Goal: Transaction & Acquisition: Download file/media

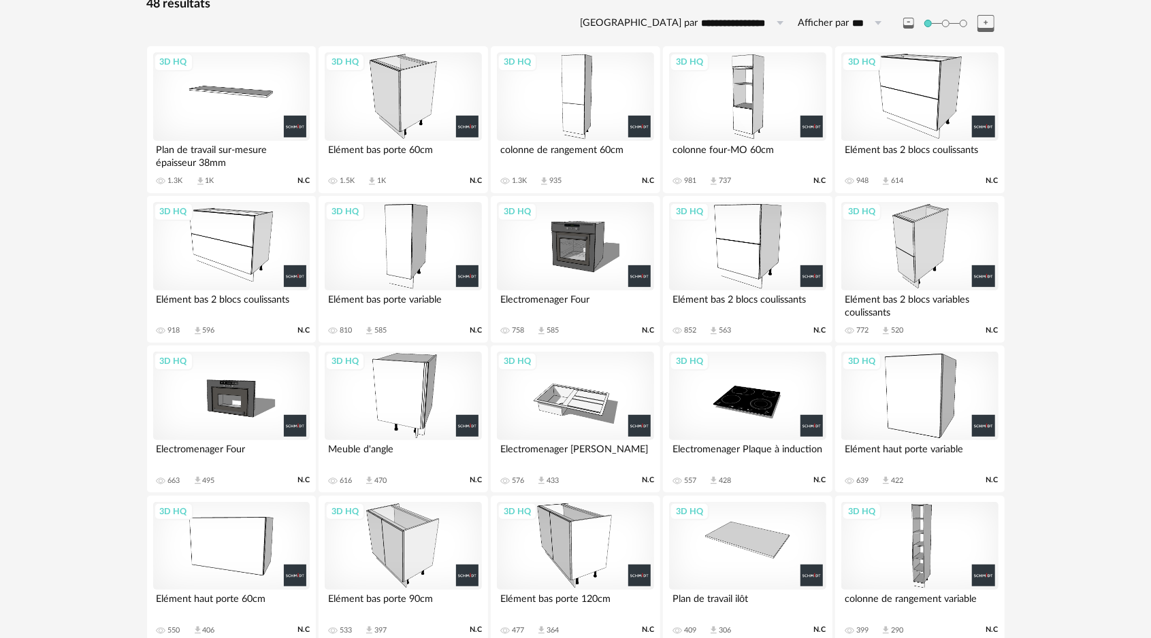
scroll to position [222, 0]
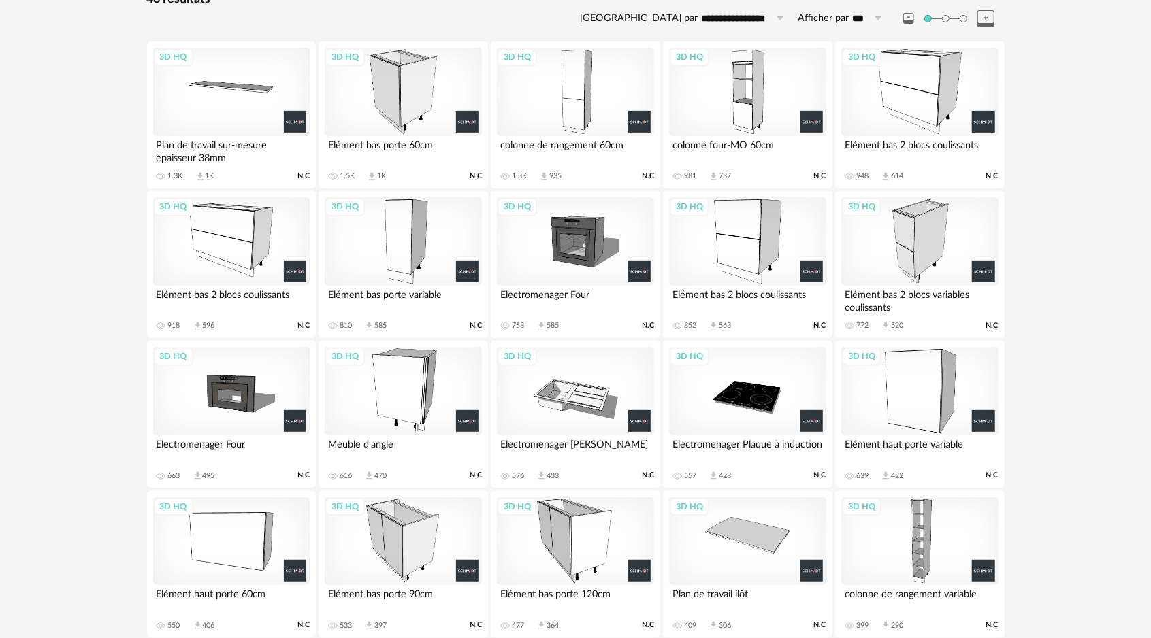
click at [400, 534] on div "3D HQ" at bounding box center [403, 541] width 157 height 88
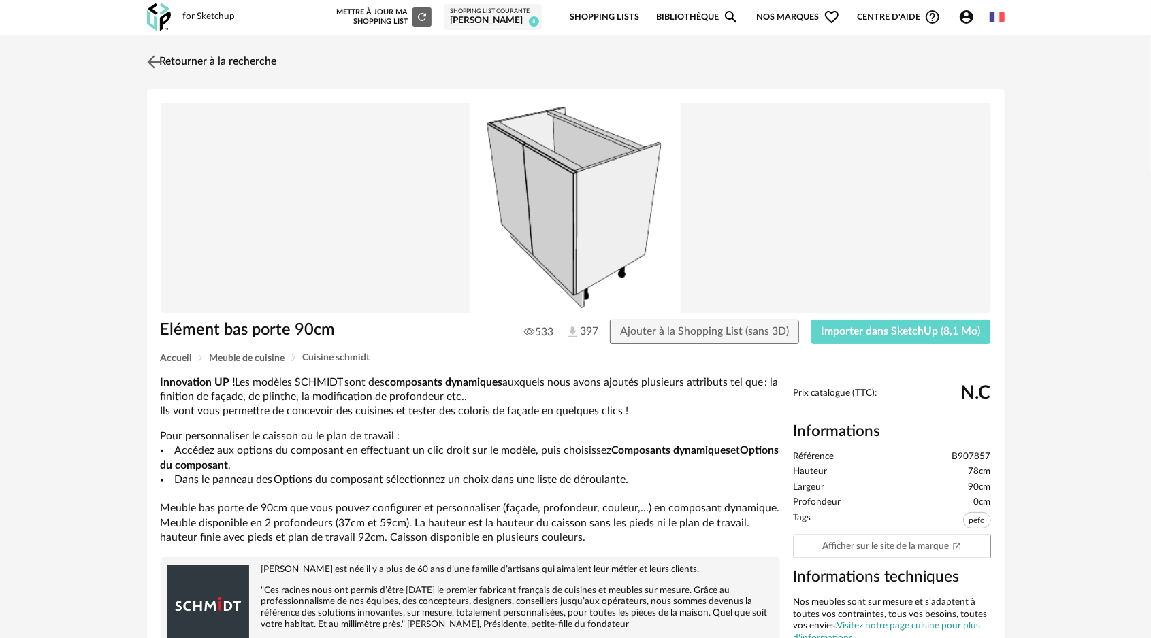
click at [161, 56] on img at bounding box center [154, 62] width 20 height 20
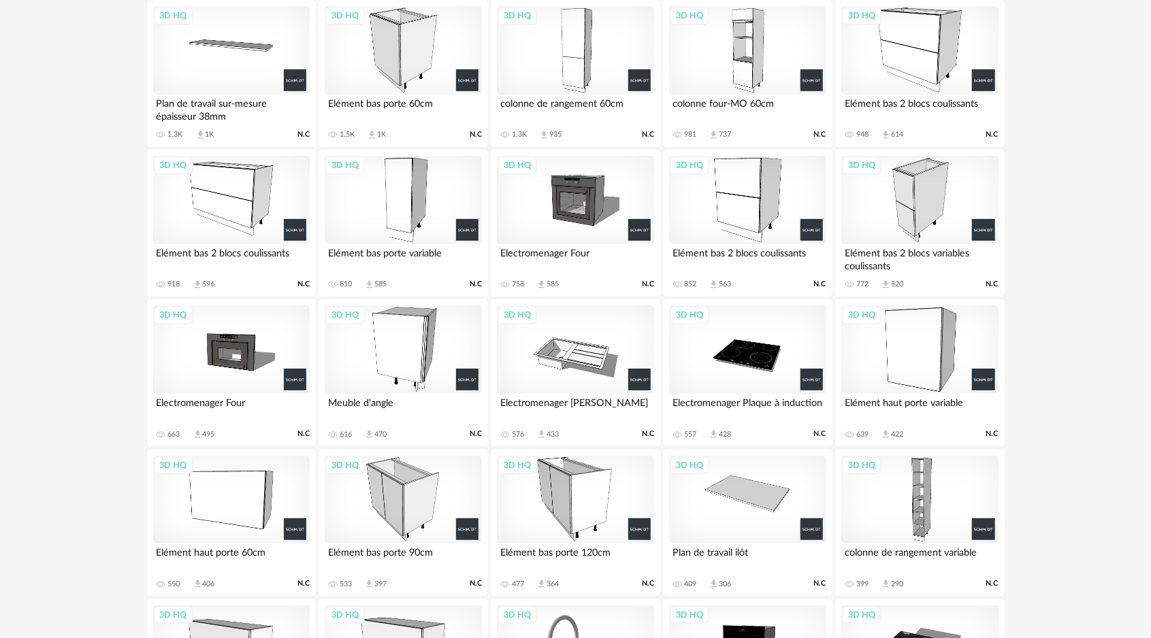
scroll to position [204, 0]
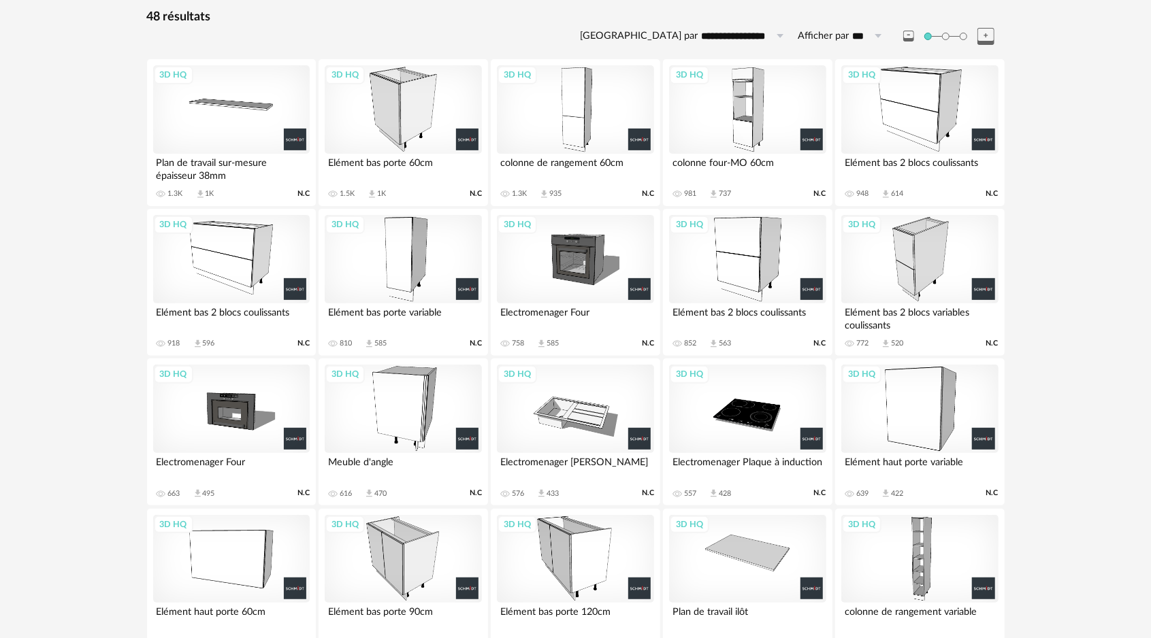
click at [437, 255] on div "3D HQ" at bounding box center [403, 259] width 157 height 88
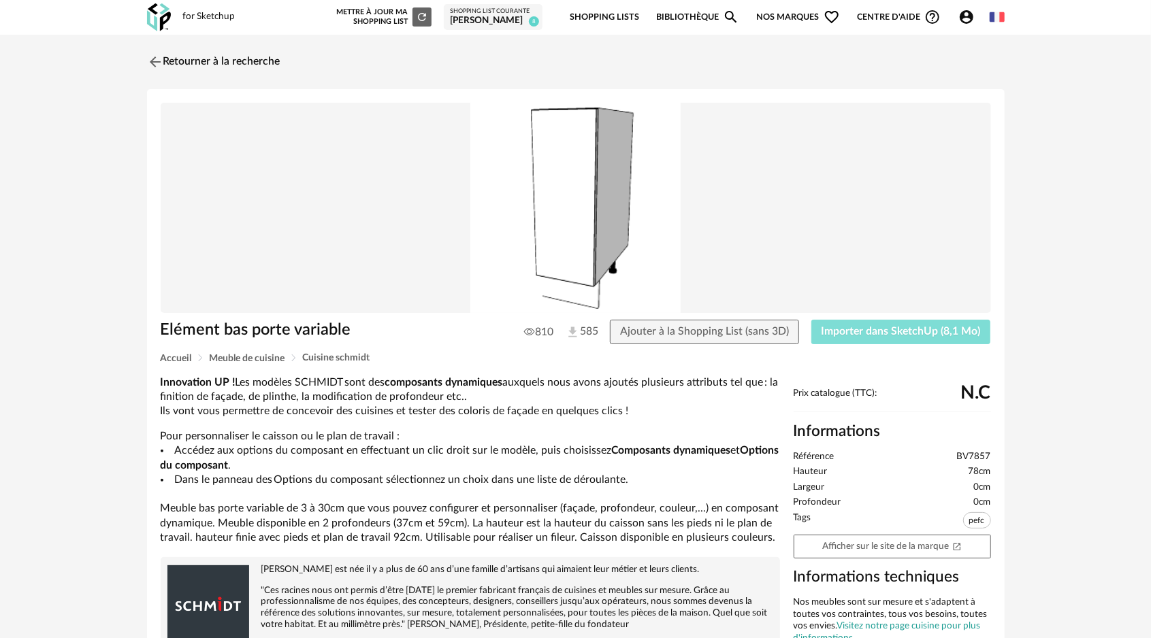
click at [868, 330] on span "Importer dans SketchUp (8,1 Mo)" at bounding box center [900, 331] width 159 height 11
click at [152, 61] on img at bounding box center [154, 62] width 20 height 20
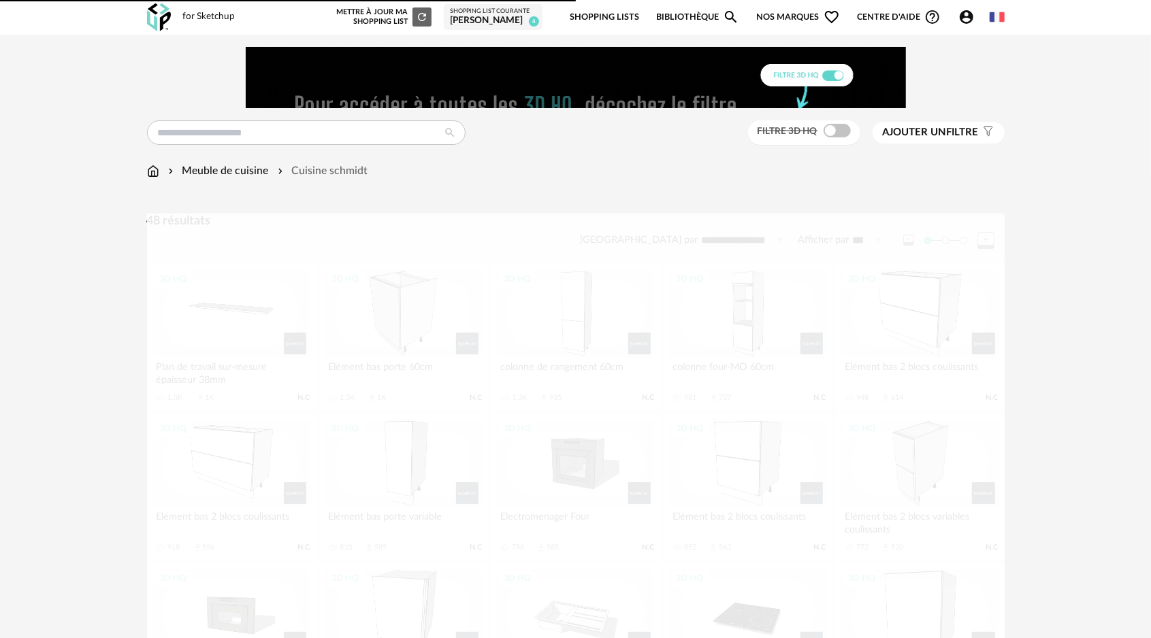
scroll to position [249, 0]
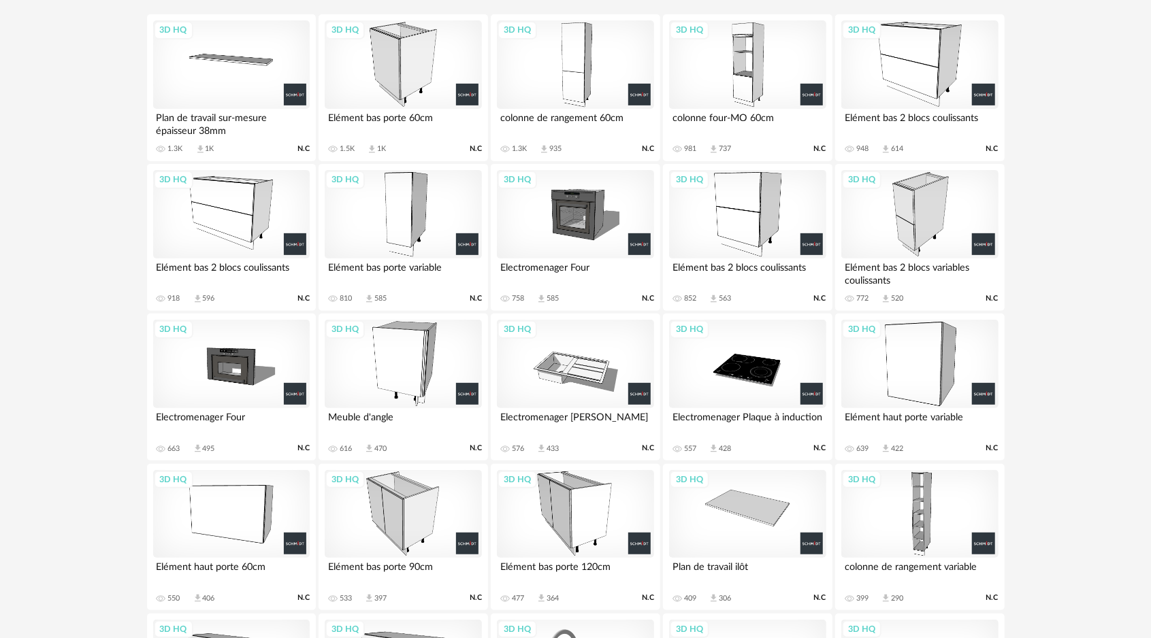
click at [238, 233] on div "3D HQ" at bounding box center [231, 214] width 157 height 88
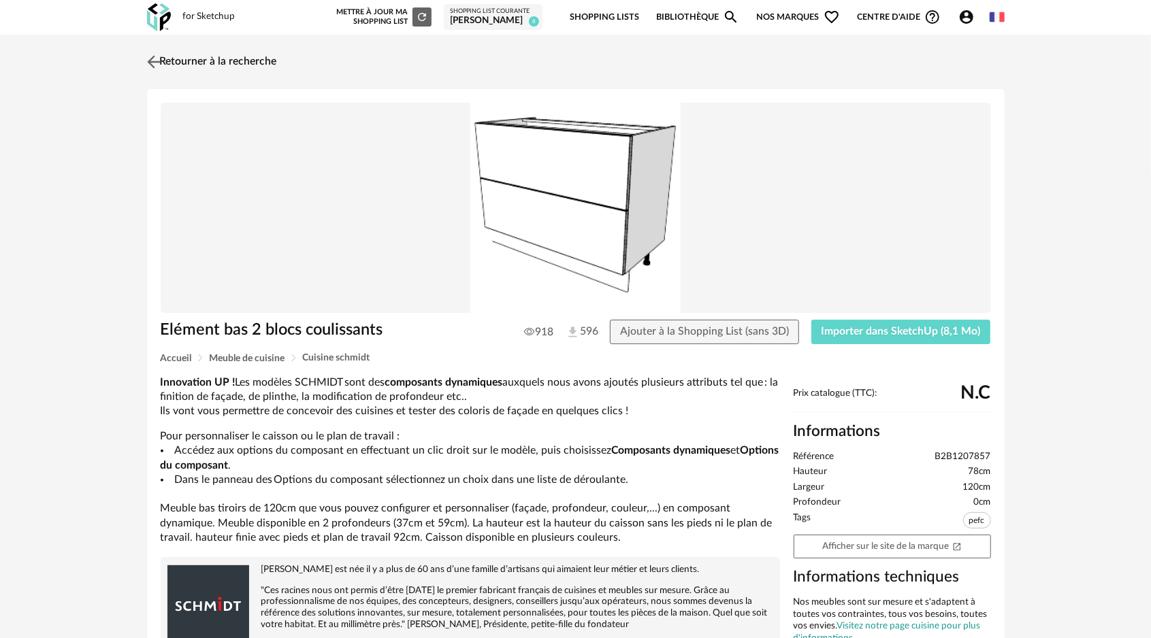
click at [152, 60] on img at bounding box center [154, 62] width 20 height 20
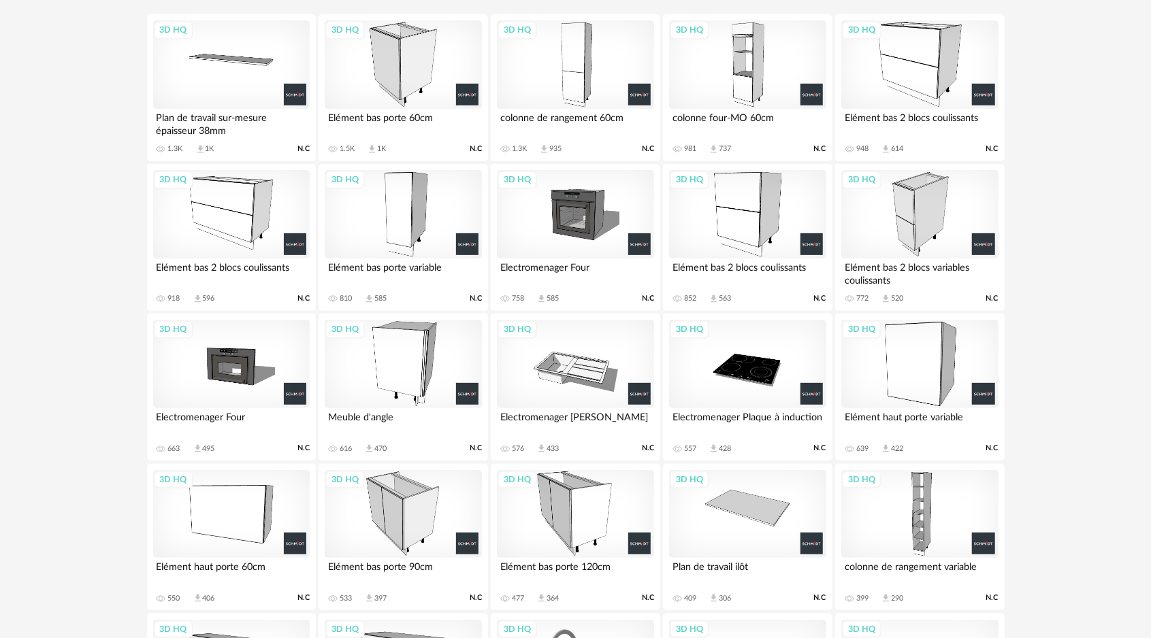
click at [928, 76] on div "3D HQ" at bounding box center [919, 64] width 157 height 88
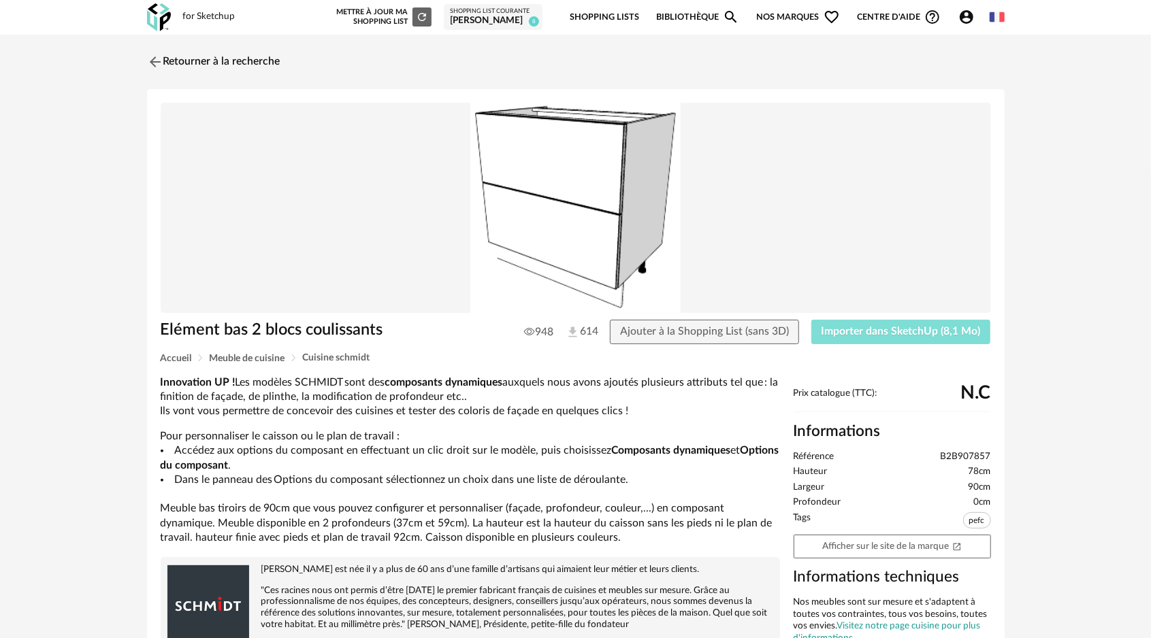
click at [887, 329] on span "Importer dans SketchUp (8,1 Mo)" at bounding box center [900, 331] width 159 height 11
click at [855, 328] on span "Importer dans SketchUp (8,1 Mo)" at bounding box center [900, 331] width 159 height 11
click at [157, 60] on img at bounding box center [154, 62] width 20 height 20
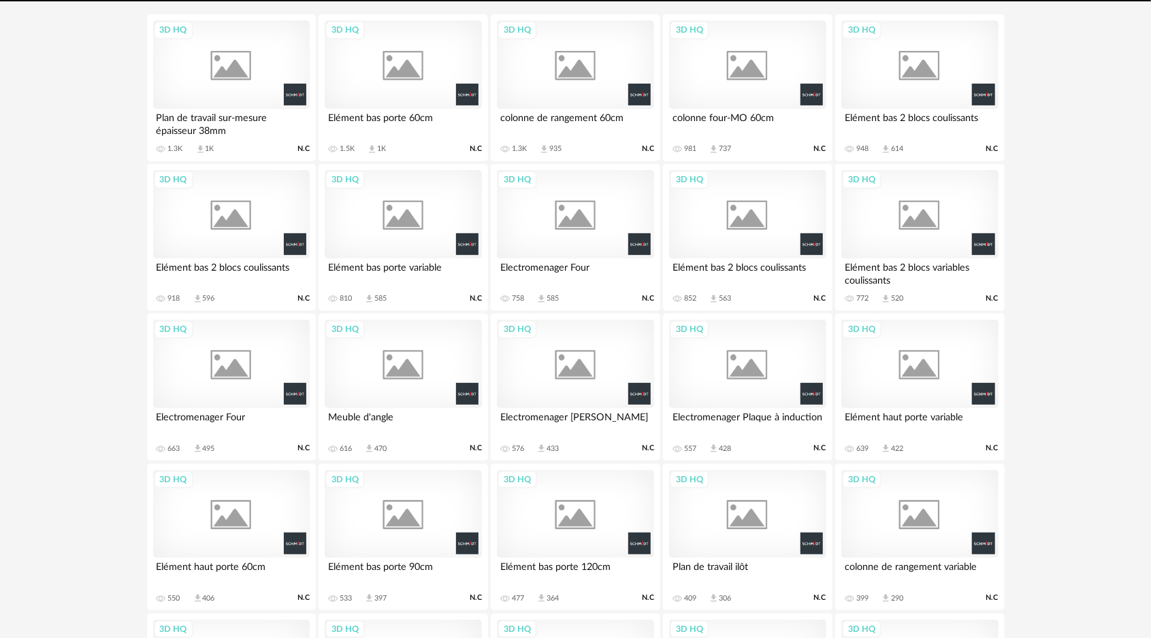
scroll to position [295, 0]
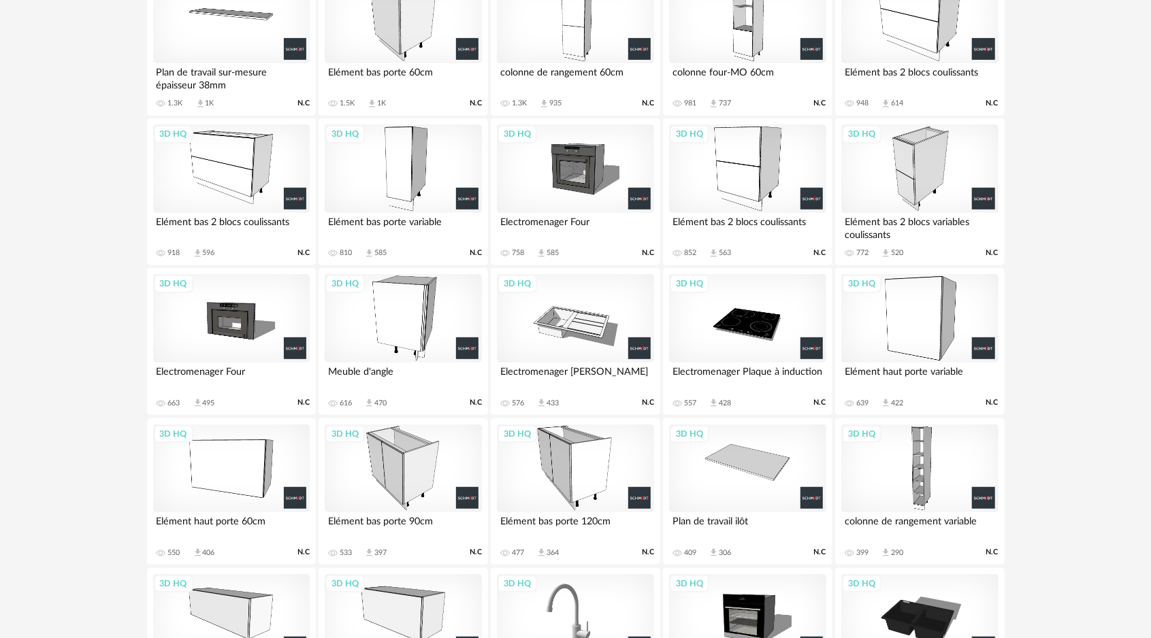
click at [911, 176] on div "3D HQ" at bounding box center [919, 169] width 157 height 88
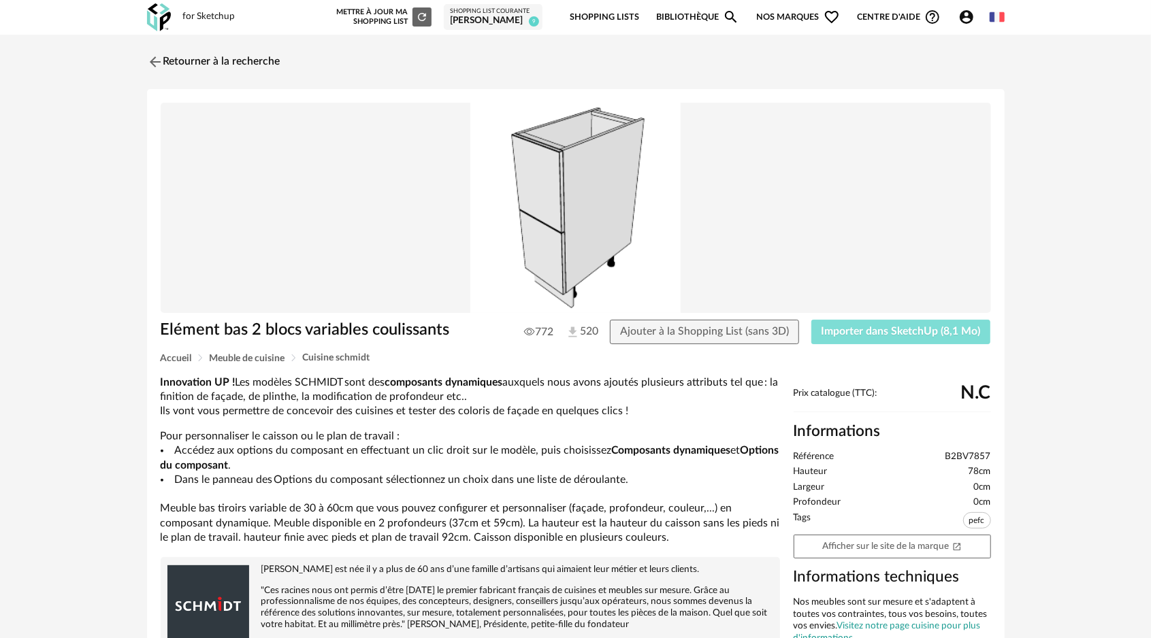
click at [853, 338] on button "Importer dans SketchUp (8,1 Mo)" at bounding box center [901, 332] width 180 height 24
click at [157, 60] on img at bounding box center [154, 62] width 20 height 20
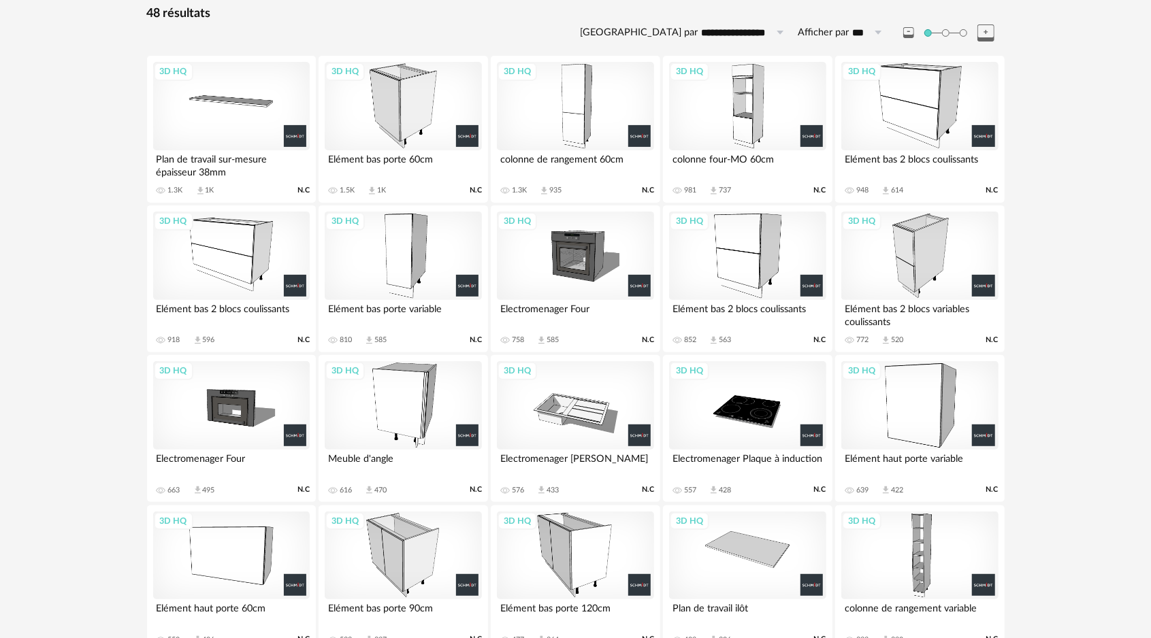
scroll to position [136, 0]
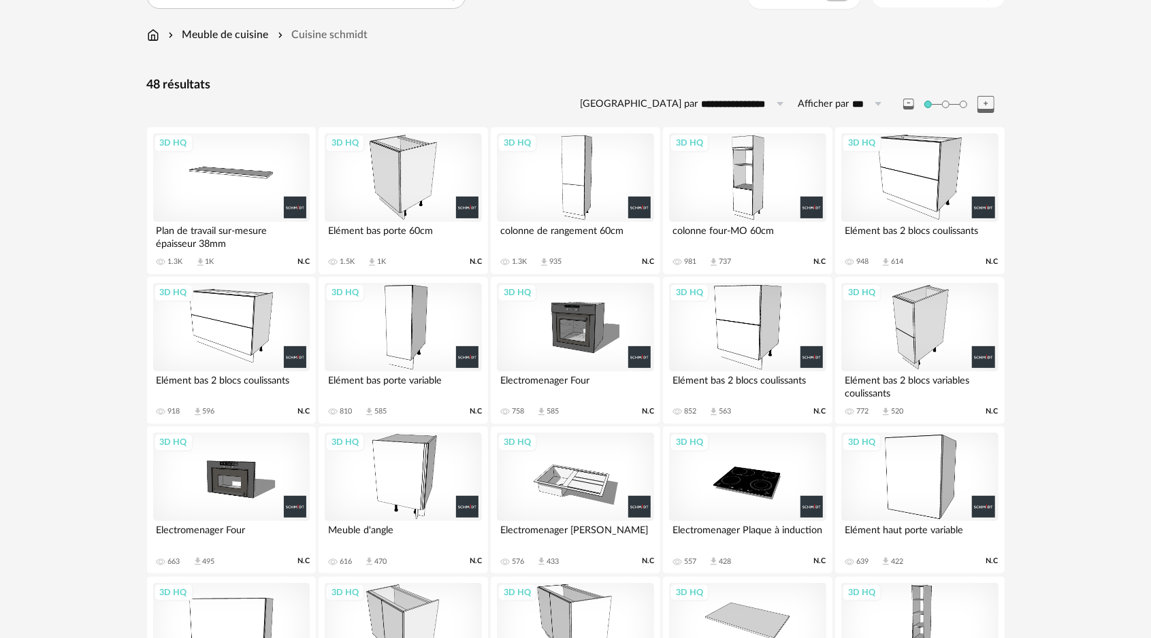
click at [412, 180] on div "3D HQ" at bounding box center [403, 177] width 157 height 88
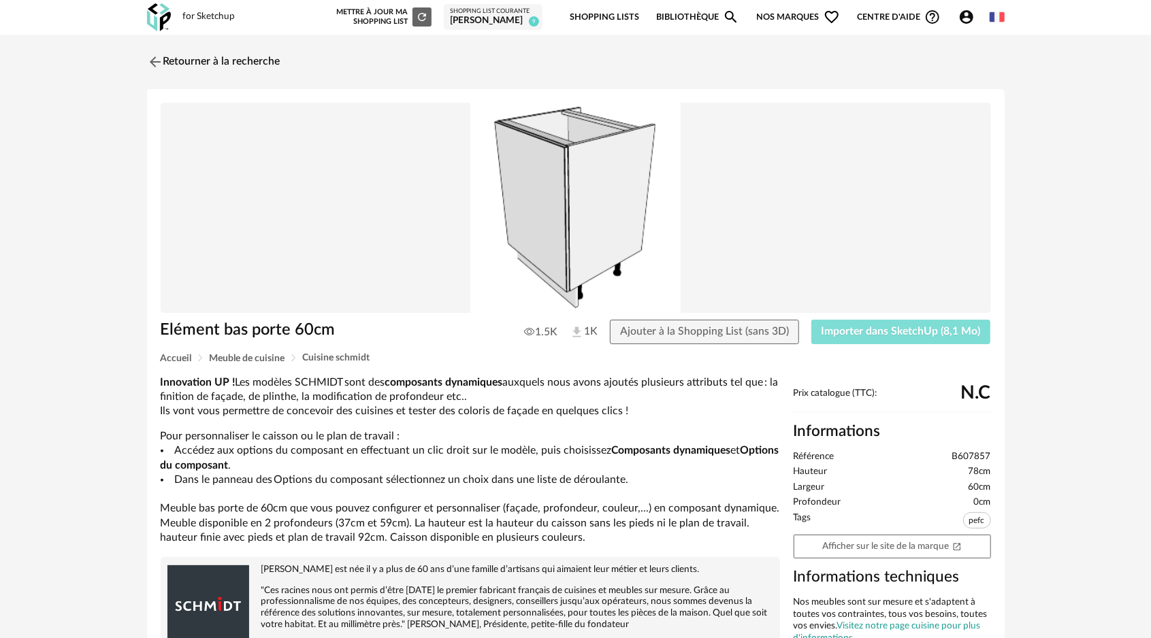
click at [900, 331] on span "Importer dans SketchUp (8,1 Mo)" at bounding box center [900, 331] width 159 height 11
click at [157, 58] on img at bounding box center [154, 62] width 20 height 20
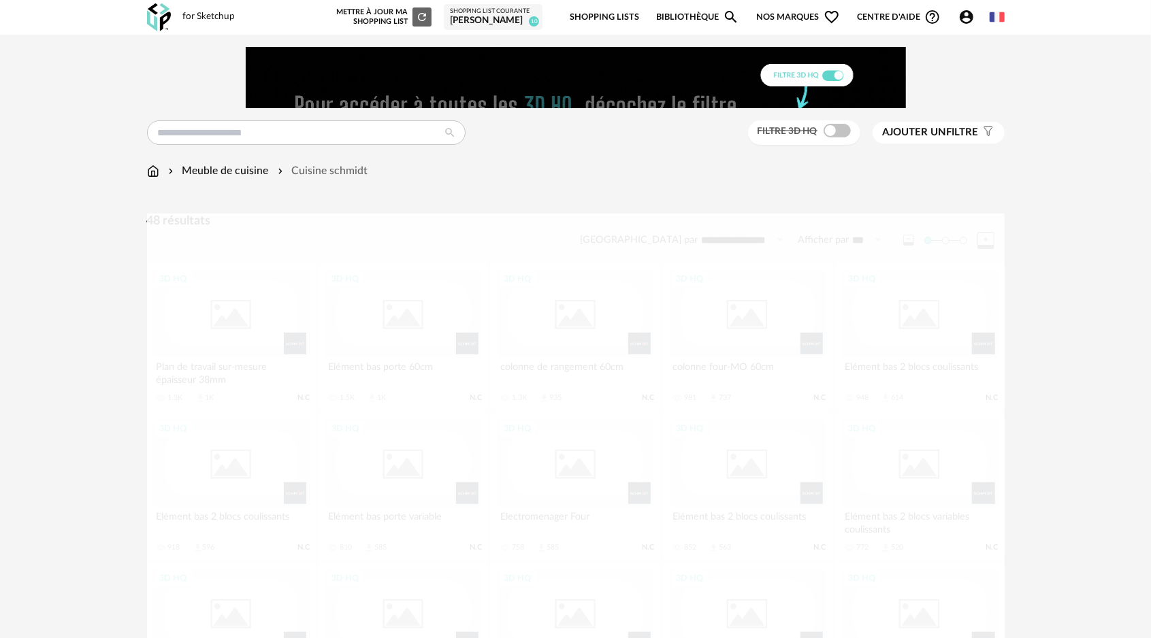
scroll to position [181, 0]
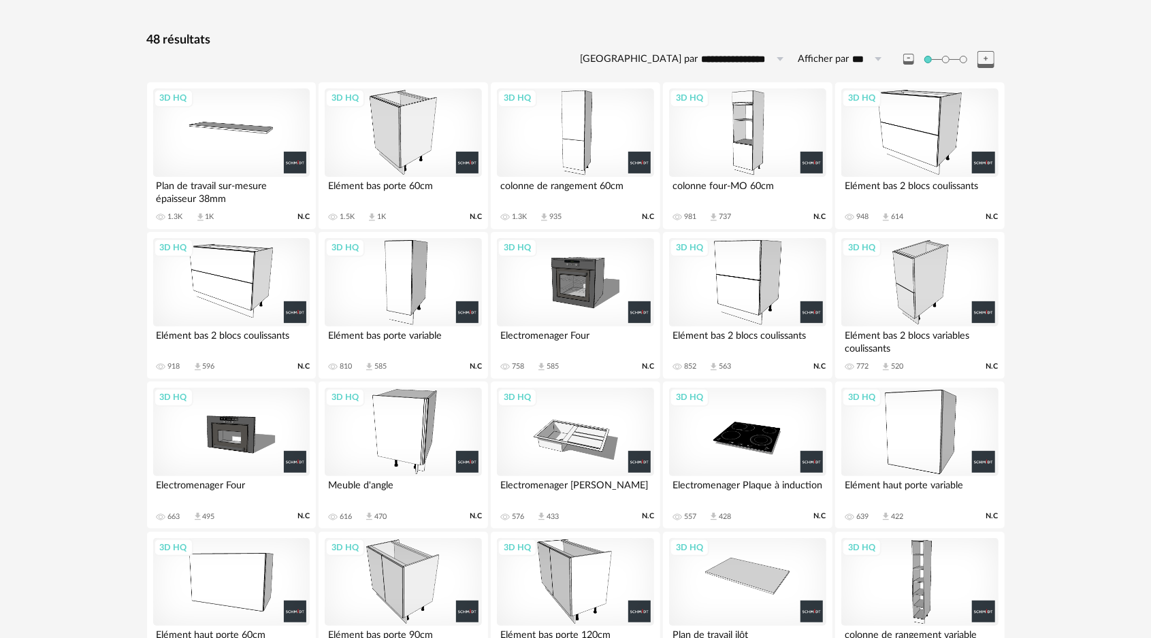
click at [408, 280] on div "3D HQ" at bounding box center [403, 282] width 157 height 88
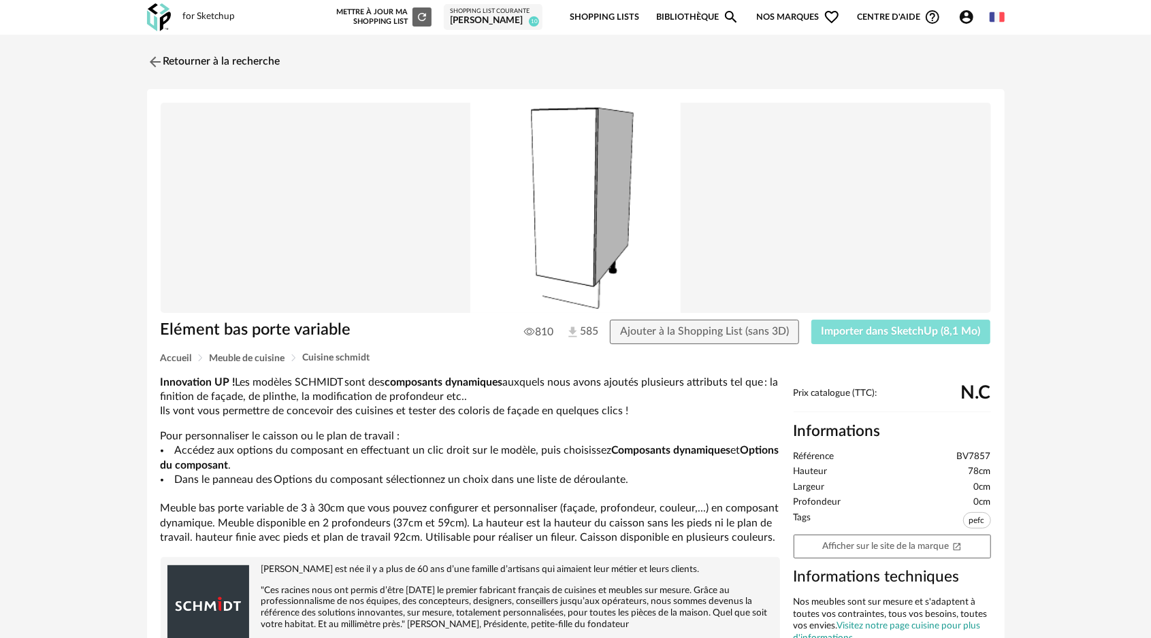
click at [875, 338] on button "Importer dans SketchUp (8,1 Mo)" at bounding box center [901, 332] width 180 height 24
